Goal: Information Seeking & Learning: Learn about a topic

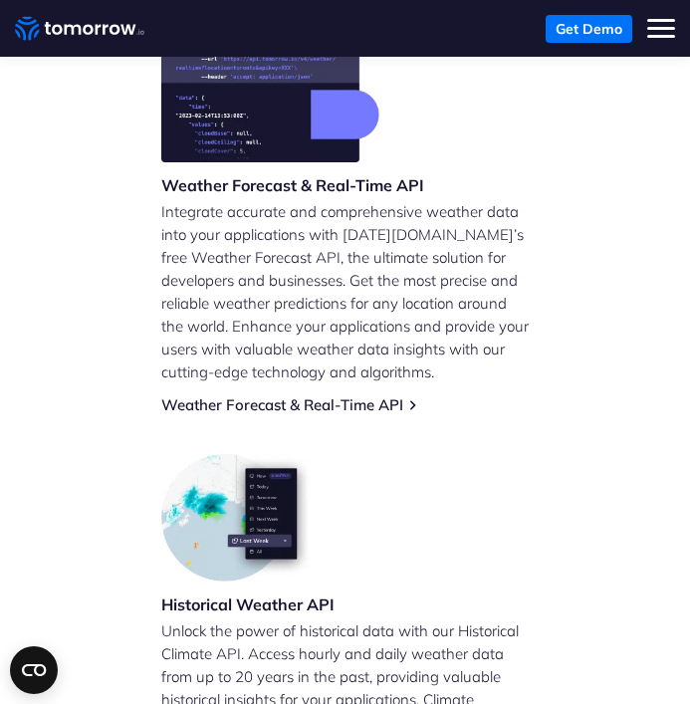
scroll to position [578, 0]
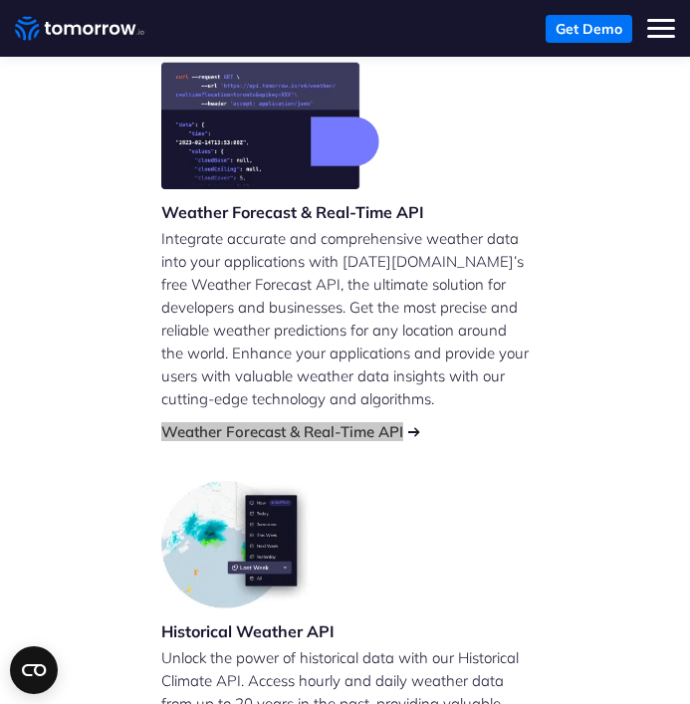
click at [358, 422] on link "Weather Forecast & Real-Time API" at bounding box center [282, 431] width 242 height 19
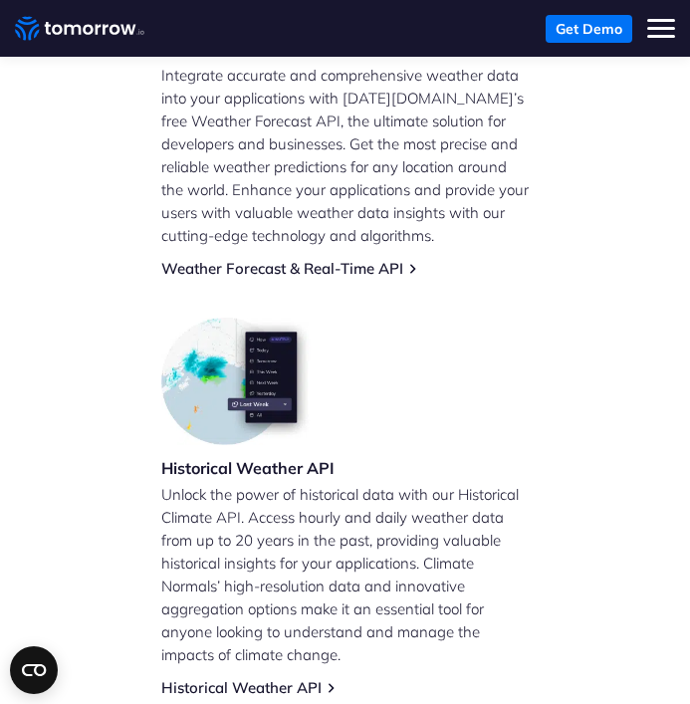
scroll to position [50, 0]
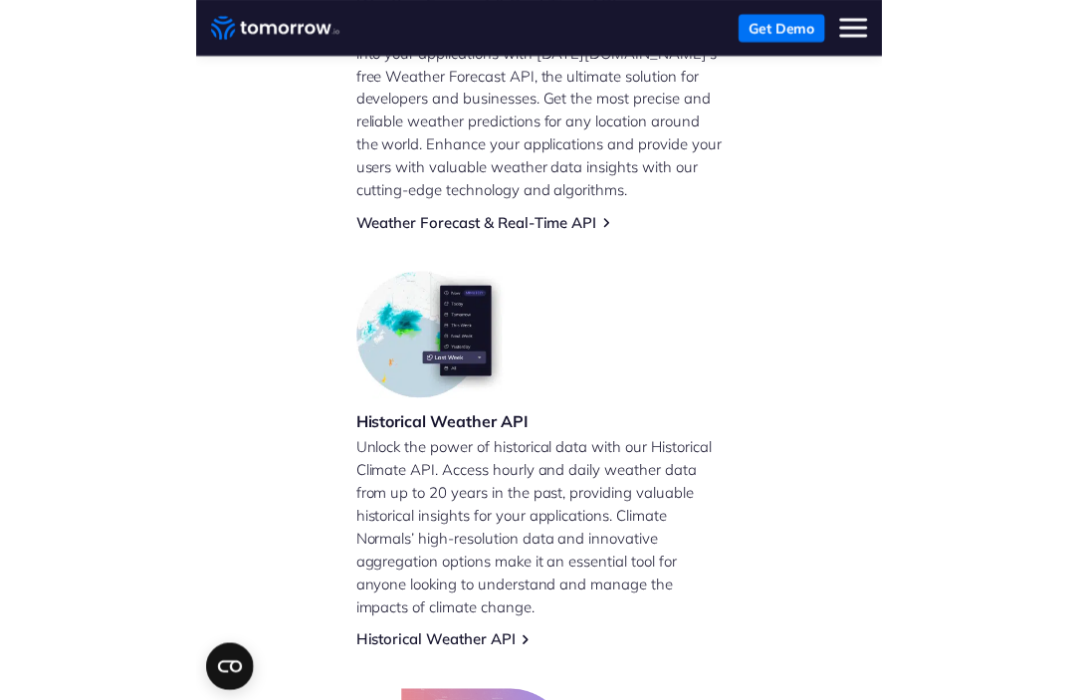
scroll to position [787, 0]
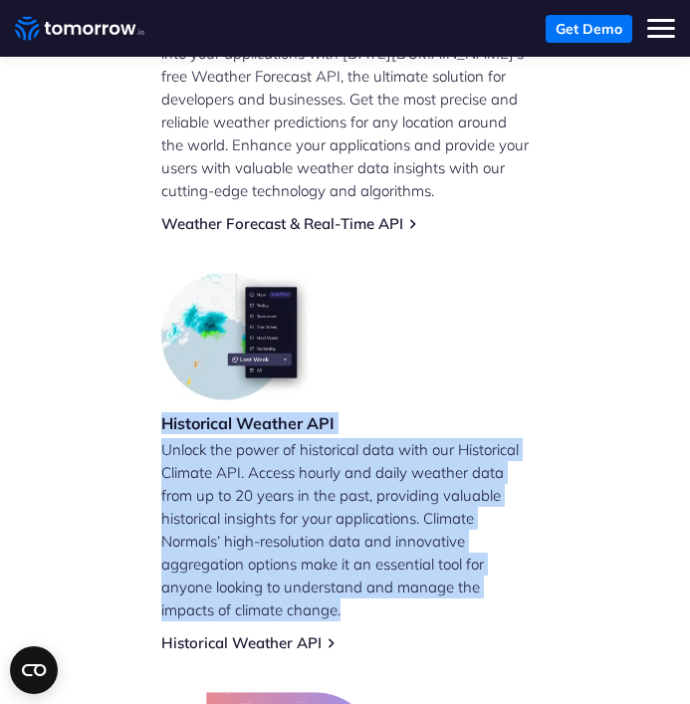
drag, startPoint x: 363, startPoint y: 574, endPoint x: 140, endPoint y: 392, distance: 287.4
click at [140, 392] on div "Weather Forecast & Real-Time API Integrate accurate and comprehensive weather d…" at bounding box center [345, 661] width 626 height 1614
copy div "Historical Weather API Unlock the power of historical data with our Historical …"
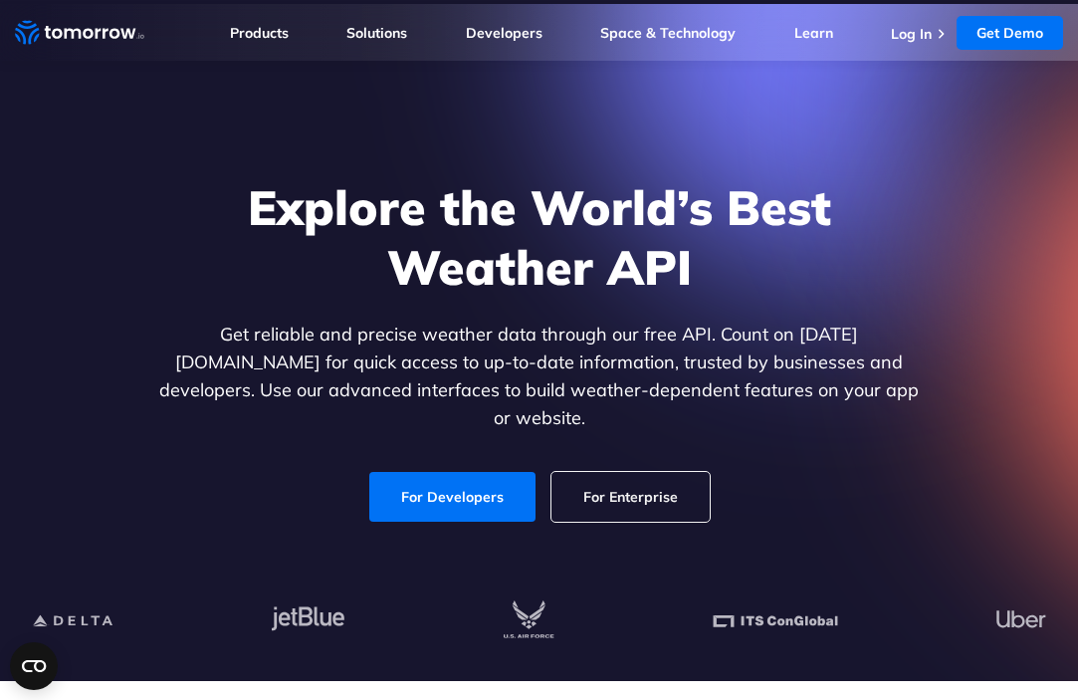
scroll to position [0, 0]
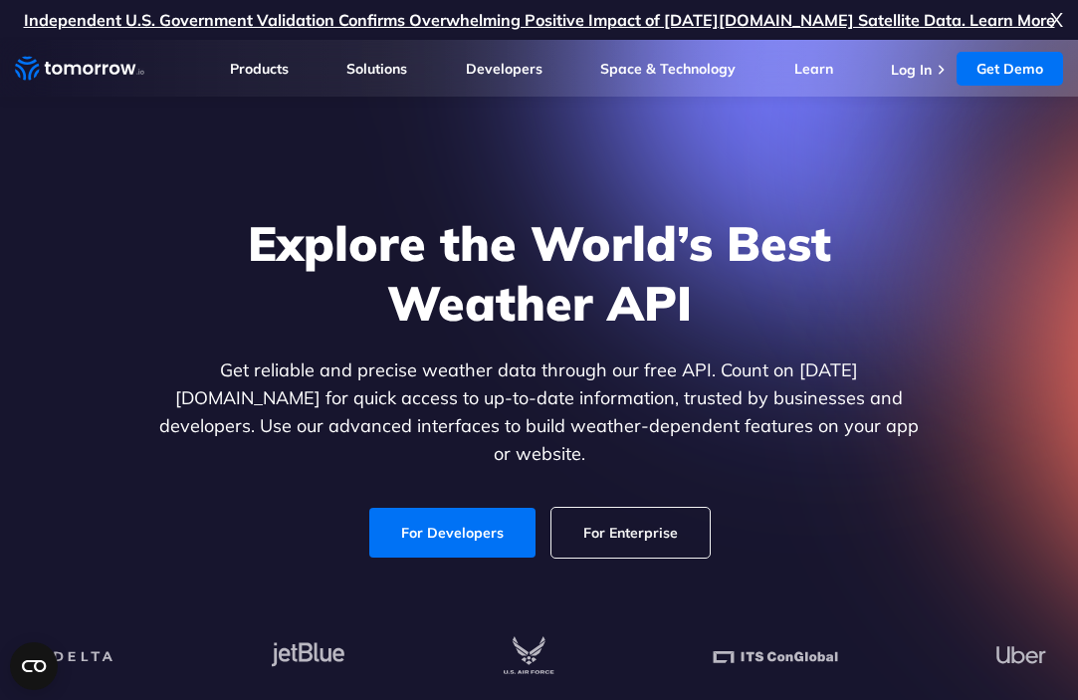
click at [112, 67] on icon "Home link" at bounding box center [115, 69] width 11 height 10
